Goal: Information Seeking & Learning: Learn about a topic

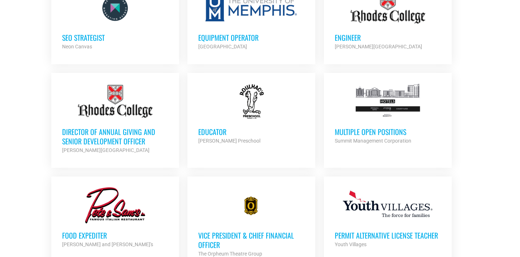
scroll to position [556, 0]
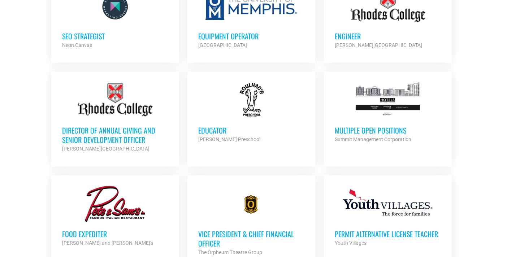
click at [386, 126] on h3 "Multiple Open Positions" at bounding box center [388, 130] width 106 height 9
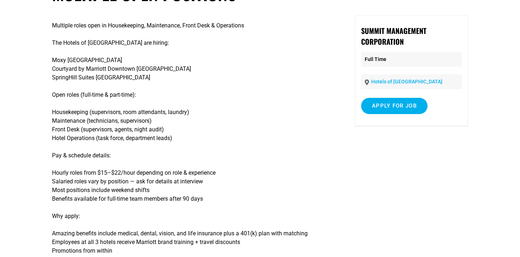
scroll to position [64, 0]
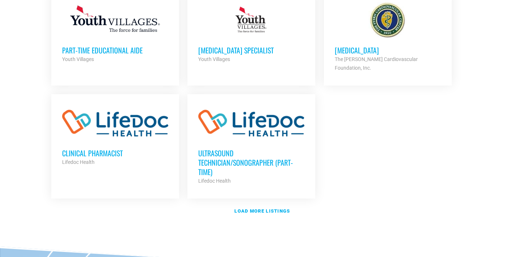
scroll to position [847, 0]
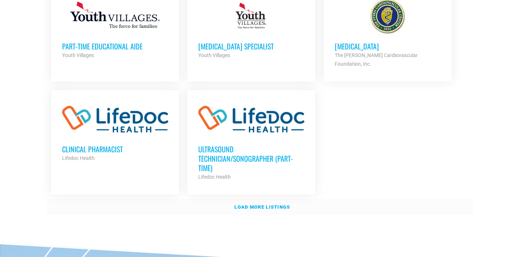
click at [267, 204] on strong "Load more listings" at bounding box center [262, 206] width 56 height 5
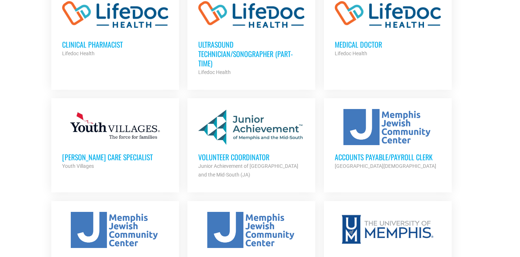
scroll to position [953, 0]
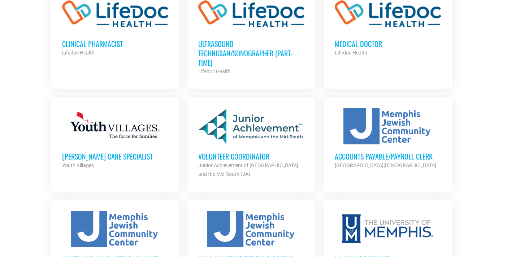
click at [260, 152] on h3 "Volunteer Coordinator" at bounding box center [251, 156] width 106 height 9
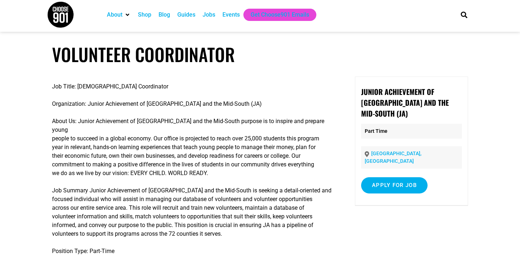
scroll to position [0, 0]
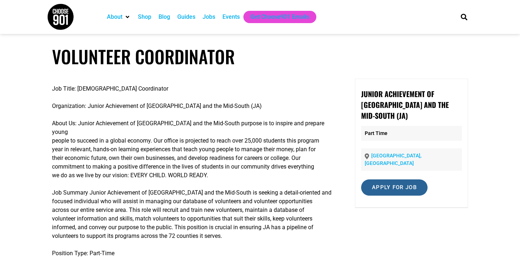
click at [387, 185] on input "Apply for job" at bounding box center [394, 187] width 66 height 16
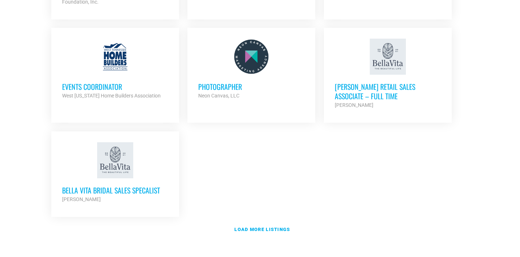
scroll to position [1539, 0]
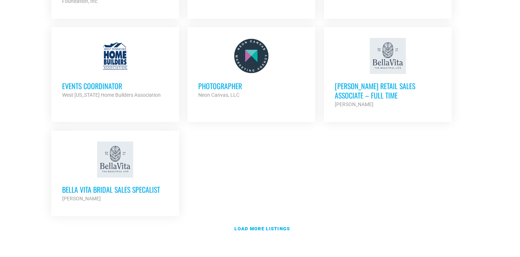
click at [108, 185] on h3 "Bella Vita Bridal Sales Specalist" at bounding box center [115, 189] width 106 height 9
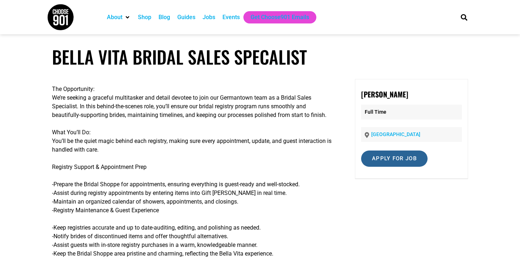
click at [397, 162] on input "Apply for job" at bounding box center [394, 159] width 66 height 16
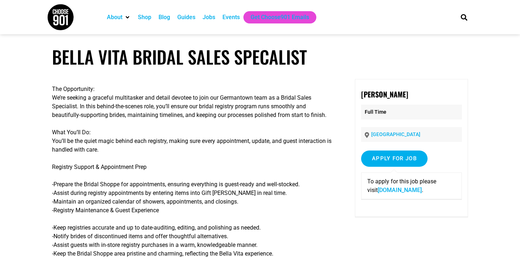
click at [417, 191] on link "[DOMAIN_NAME]" at bounding box center [400, 190] width 44 height 7
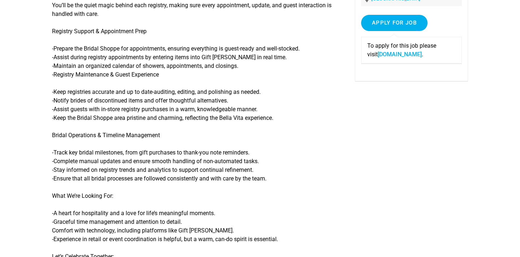
click at [335, 174] on div "The Opportunity: We’re seeking a graceful multitasker and detail devotee to joi…" at bounding box center [260, 143] width 416 height 400
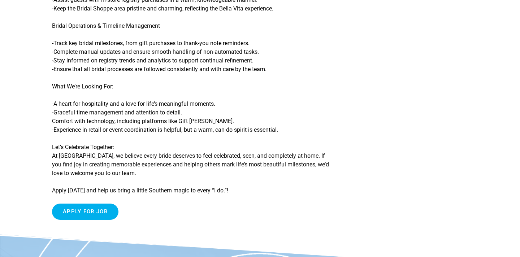
scroll to position [246, 0]
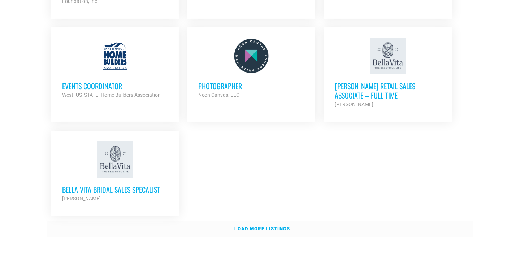
click at [273, 226] on strong "Load more listings" at bounding box center [262, 228] width 56 height 5
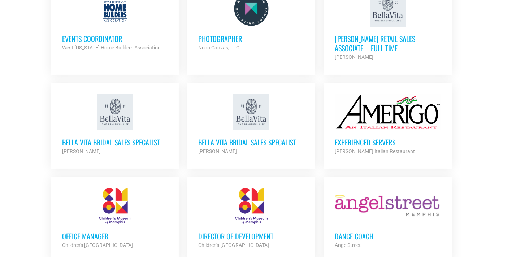
scroll to position [1588, 0]
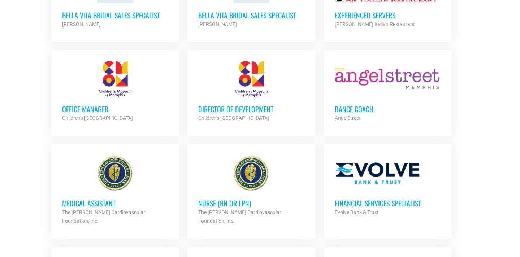
scroll to position [1714, 0]
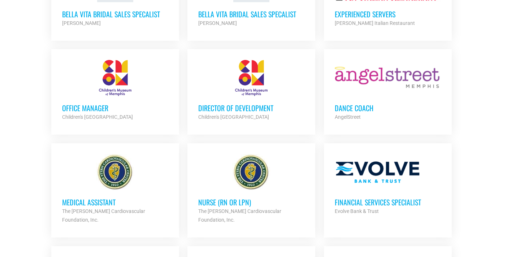
click at [82, 103] on h3 "Office Manager" at bounding box center [115, 107] width 106 height 9
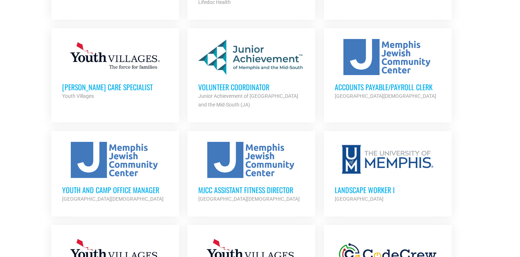
scroll to position [1021, 0]
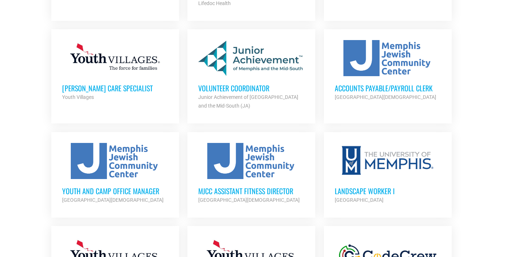
click at [132, 186] on h3 "Youth and Camp Office Manager" at bounding box center [115, 190] width 106 height 9
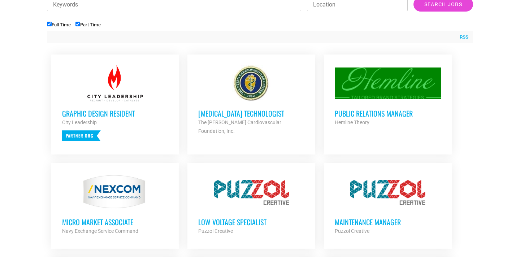
scroll to position [274, 0]
